Goal: Navigation & Orientation: Find specific page/section

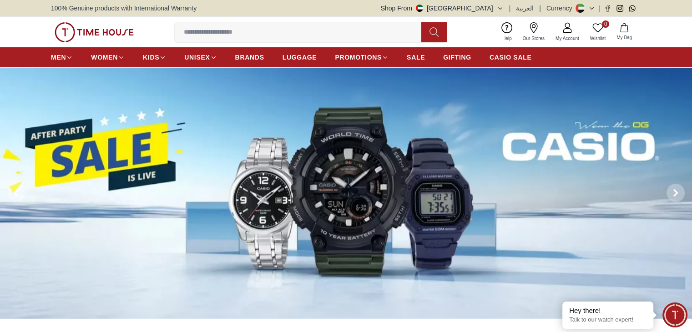
click at [584, 7] on icon at bounding box center [583, 8] width 3 height 3
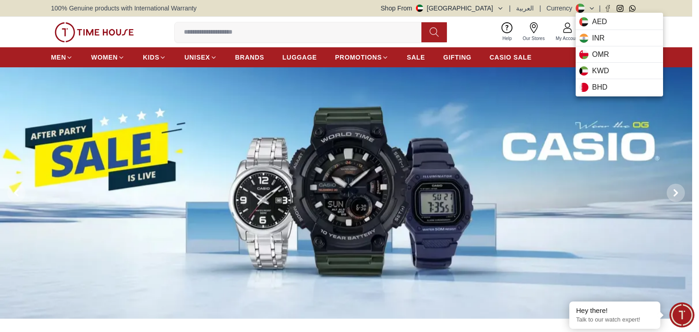
click at [234, 61] on div at bounding box center [349, 166] width 699 height 332
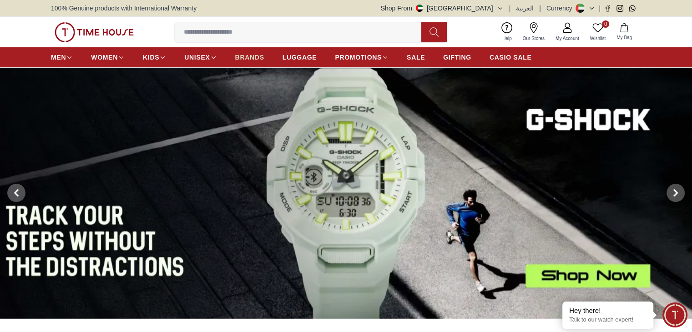
click at [238, 60] on span "BRANDS" at bounding box center [249, 57] width 29 height 9
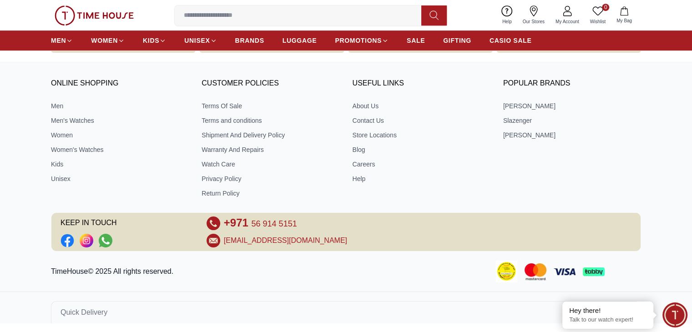
scroll to position [357, 0]
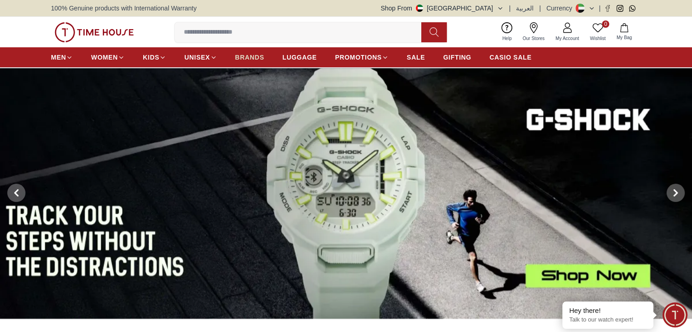
click at [251, 57] on span "BRANDS" at bounding box center [249, 57] width 29 height 9
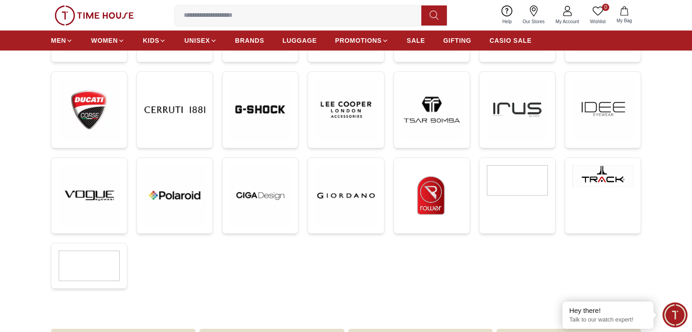
scroll to position [319, 0]
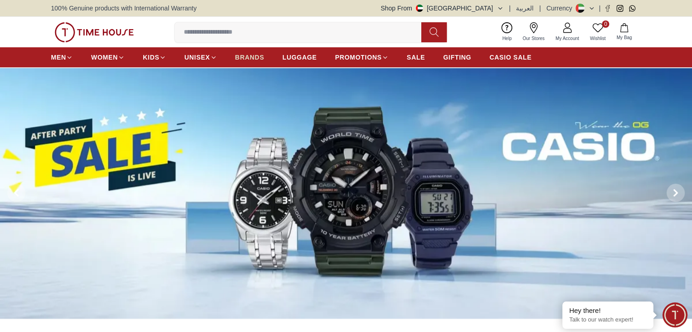
click at [239, 57] on span "BRANDS" at bounding box center [249, 57] width 29 height 9
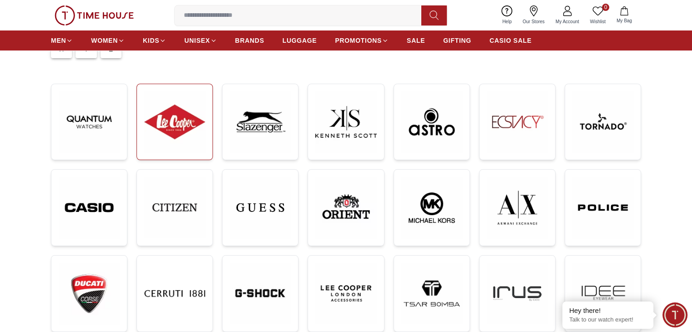
scroll to position [91, 0]
